Goal: Information Seeking & Learning: Learn about a topic

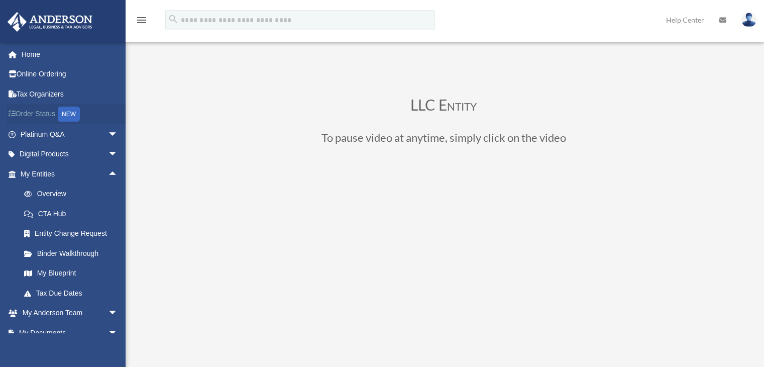
scroll to position [151, 0]
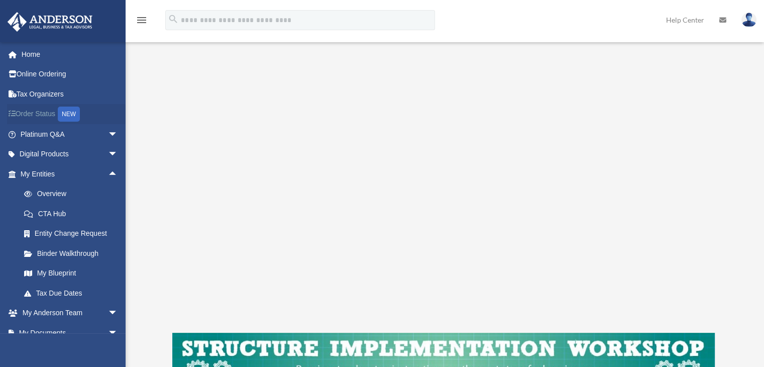
click at [47, 111] on link "Order Status NEW" at bounding box center [70, 114] width 126 height 21
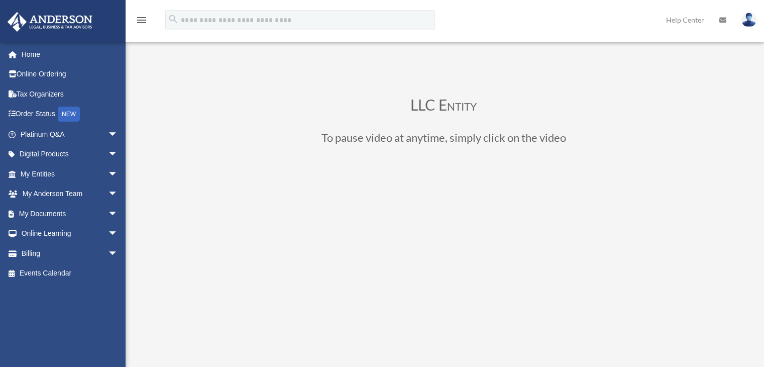
scroll to position [151, 0]
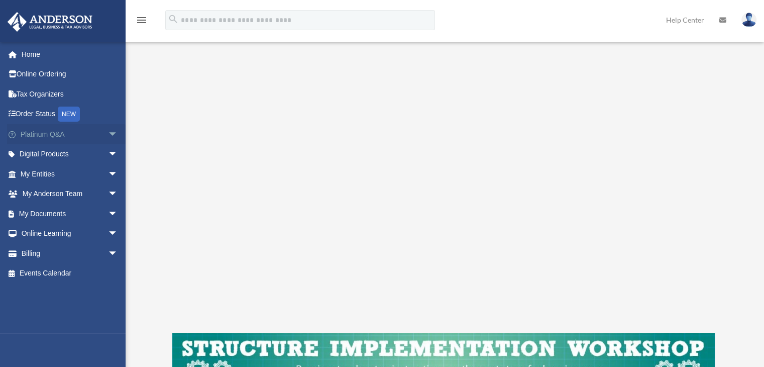
click at [108, 135] on span "arrow_drop_down" at bounding box center [118, 134] width 20 height 21
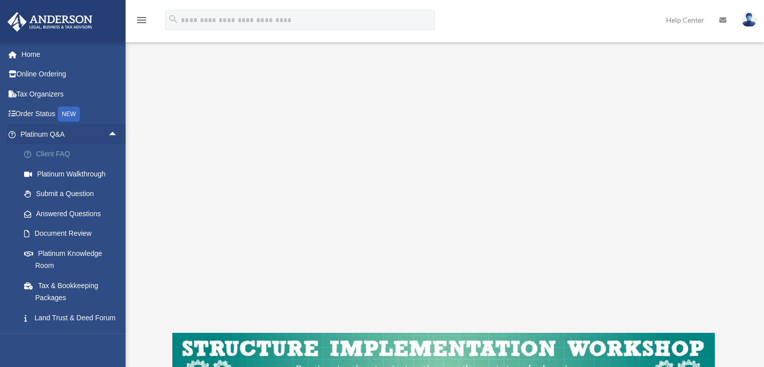
click at [60, 151] on link "Client FAQ" at bounding box center [73, 154] width 119 height 20
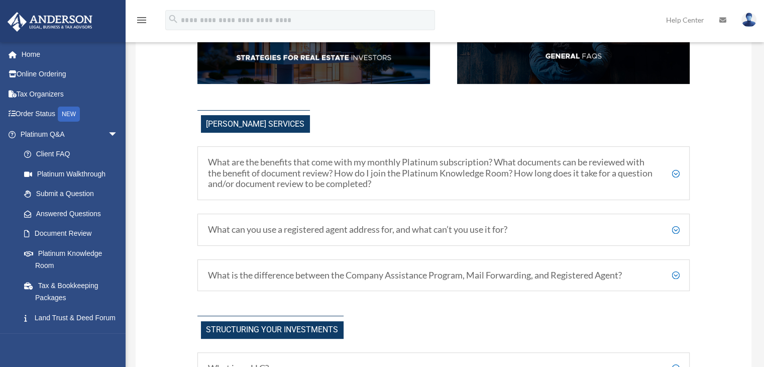
scroll to position [251, 0]
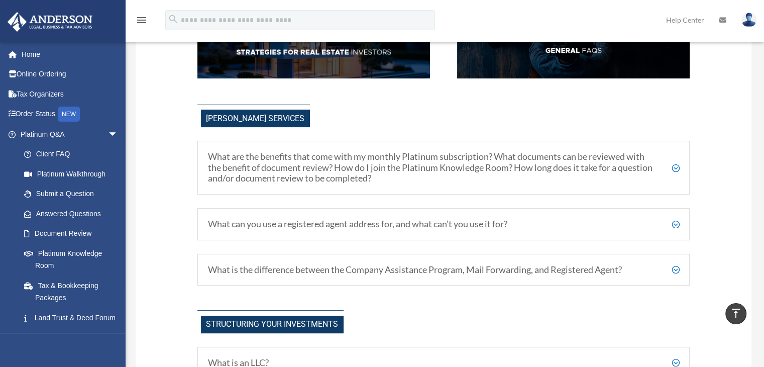
click at [677, 167] on h5 "What are the benefits that come with my monthly Platinum subscription? What doc…" at bounding box center [444, 167] width 472 height 33
